Goal: Book appointment/travel/reservation

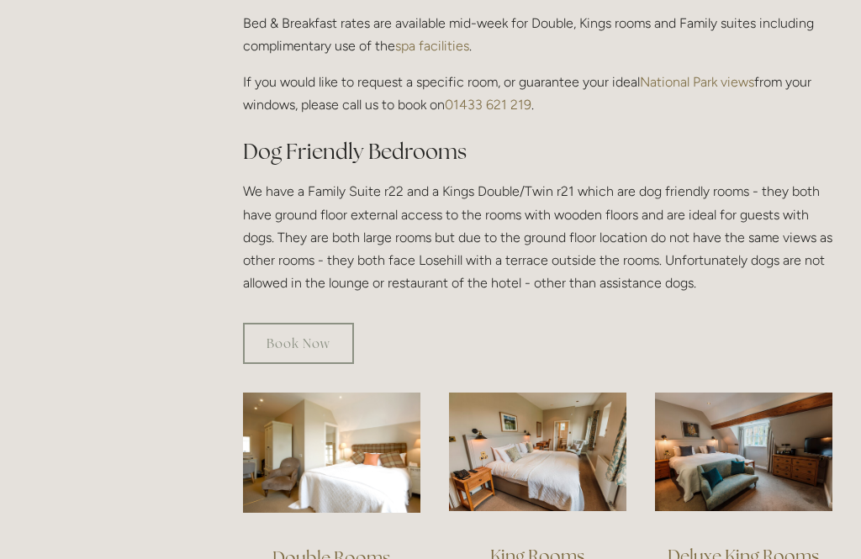
scroll to position [844, 0]
click at [373, 442] on img at bounding box center [331, 453] width 177 height 120
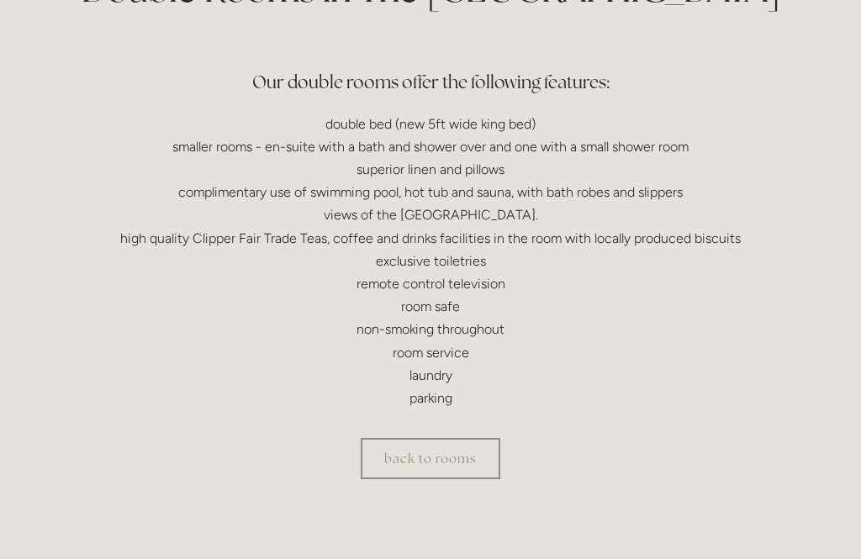
scroll to position [468, 0]
click at [448, 463] on link "back to rooms" at bounding box center [431, 460] width 140 height 41
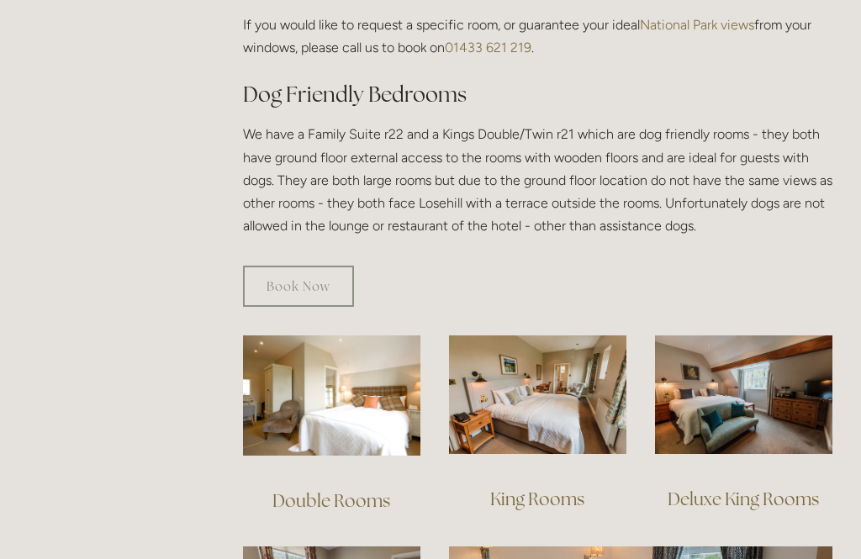
scroll to position [934, 0]
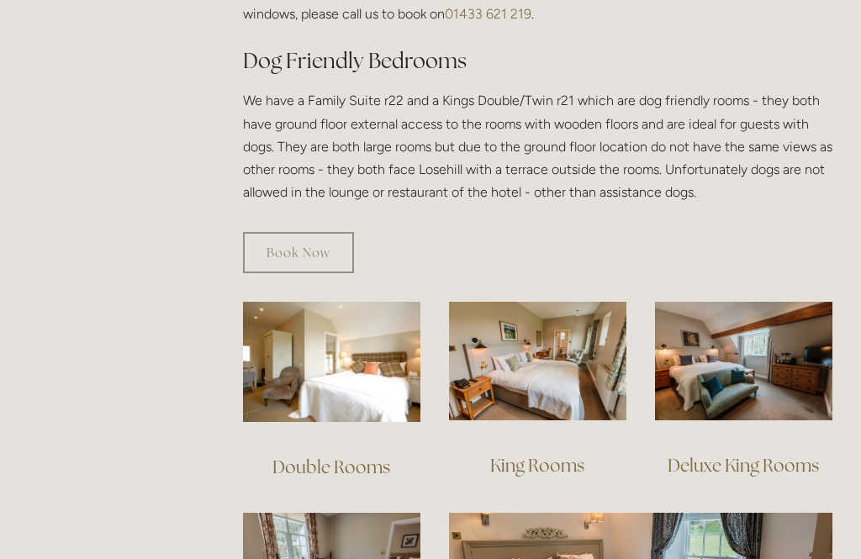
click at [547, 454] on link "King Rooms" at bounding box center [537, 465] width 94 height 23
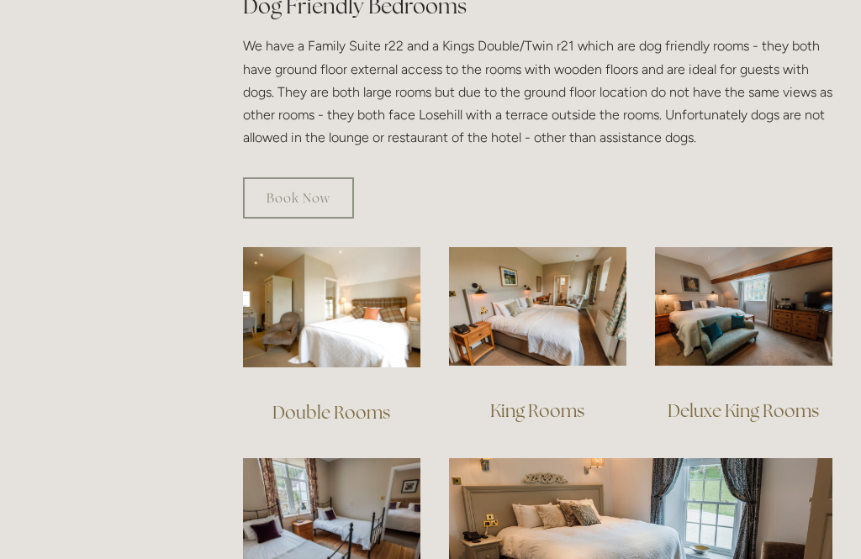
click at [359, 401] on link "Double Rooms" at bounding box center [331, 412] width 118 height 23
click at [783, 399] on link "Deluxe King Rooms" at bounding box center [743, 410] width 151 height 23
click at [308, 177] on link "Book Now" at bounding box center [298, 197] width 111 height 41
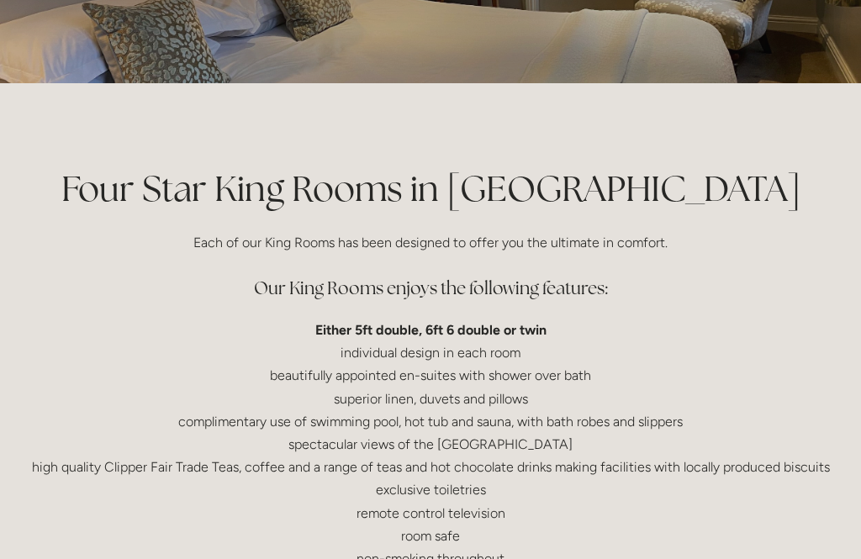
scroll to position [269, 0]
